Goal: Book appointment/travel/reservation

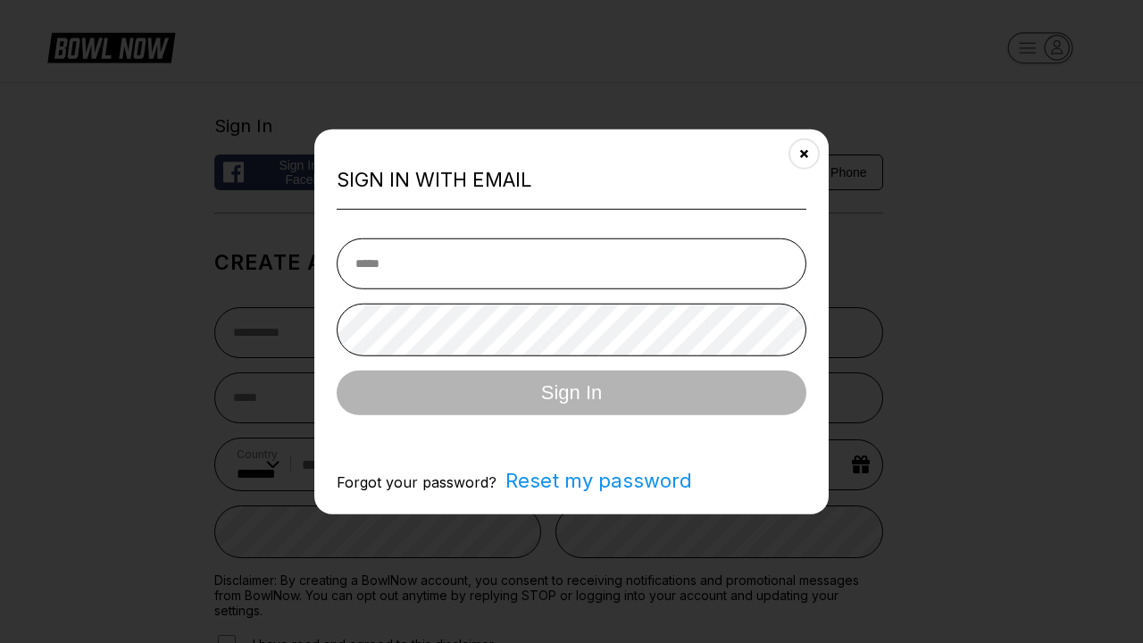
select select "**"
type input "**********"
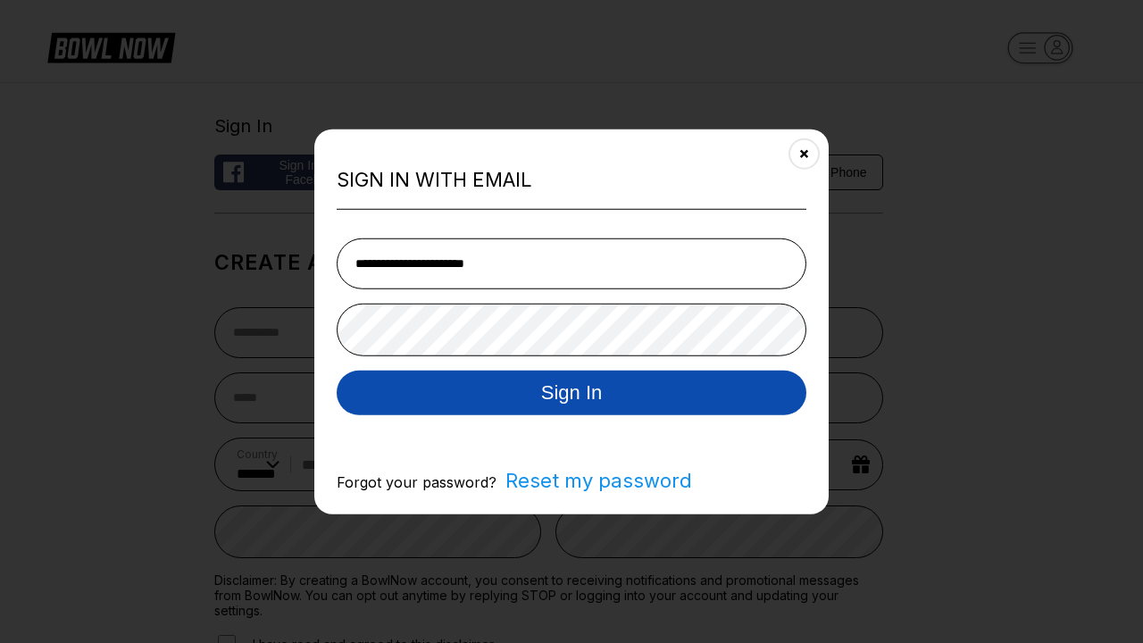
click at [571, 394] on button "Sign In" at bounding box center [572, 392] width 470 height 45
